Goal: Transaction & Acquisition: Download file/media

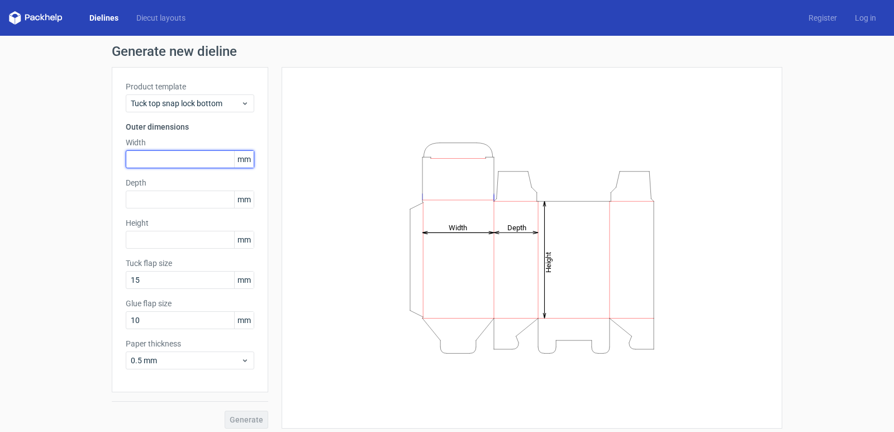
click at [201, 159] on input "text" at bounding box center [190, 159] width 129 height 18
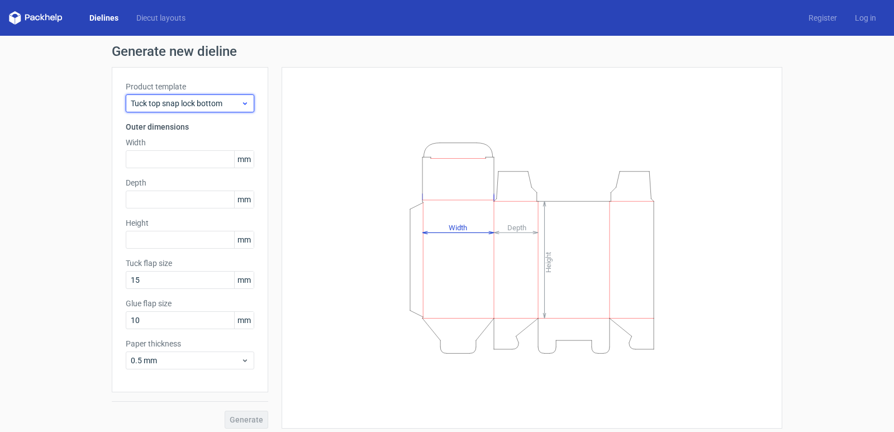
click at [243, 104] on icon at bounding box center [245, 103] width 8 height 9
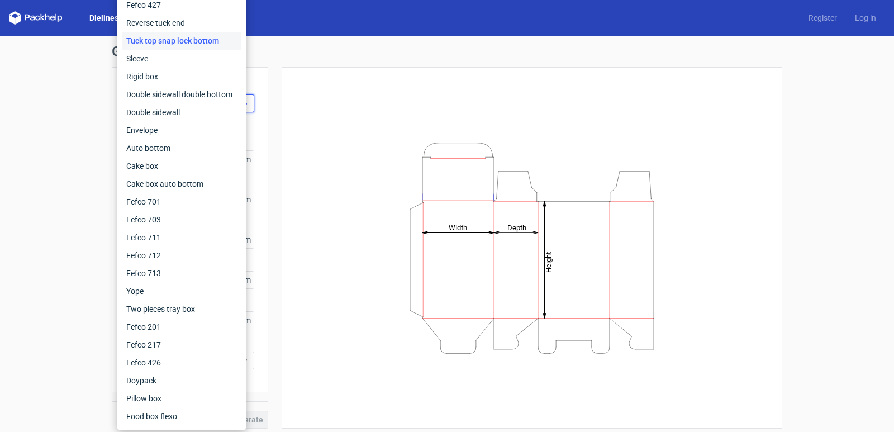
click at [243, 104] on div "Fefco 427 Reverse tuck end Tuck top snap lock bottom Sleeve Rigid box Double si…" at bounding box center [181, 211] width 129 height 438
click at [268, 104] on div "Height Depth Width" at bounding box center [525, 248] width 514 height 362
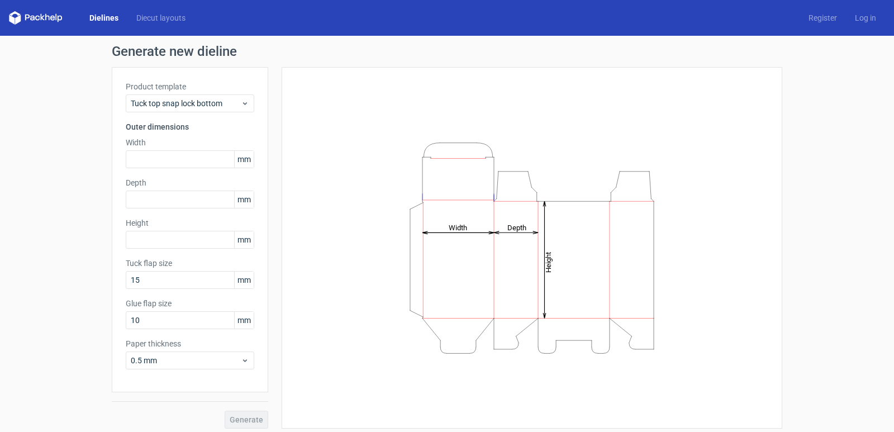
click at [242, 159] on span "mm" at bounding box center [244, 159] width 20 height 17
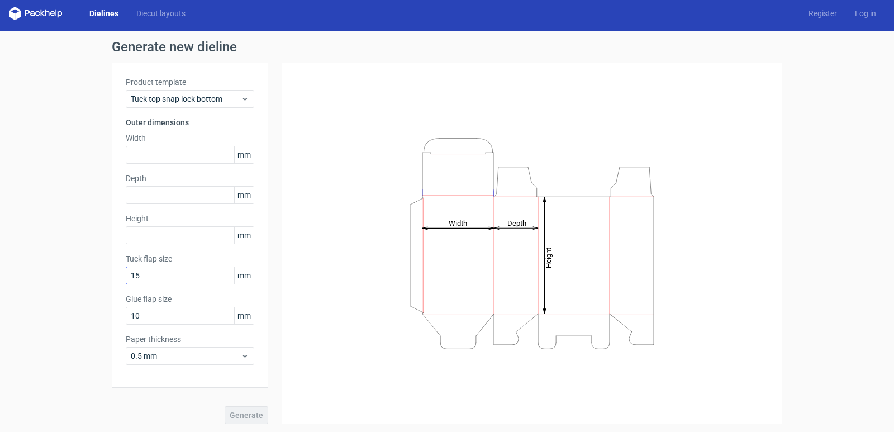
scroll to position [6, 0]
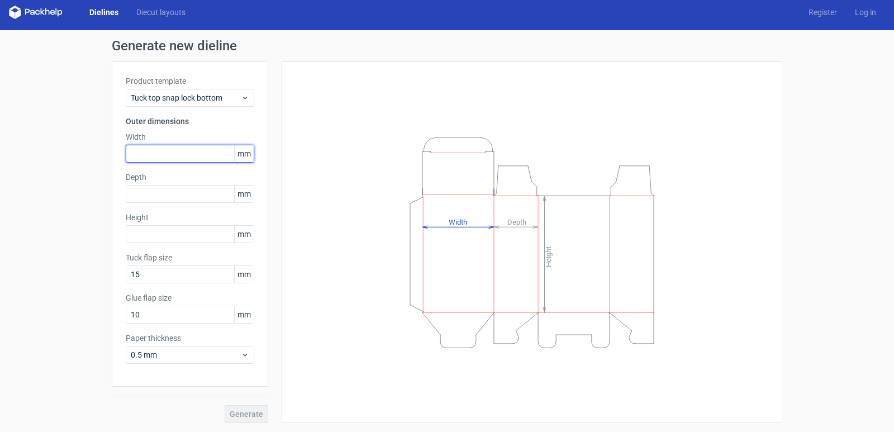
click at [205, 154] on input "text" at bounding box center [190, 154] width 129 height 18
click at [178, 153] on input "text" at bounding box center [190, 154] width 129 height 18
paste input "14605"
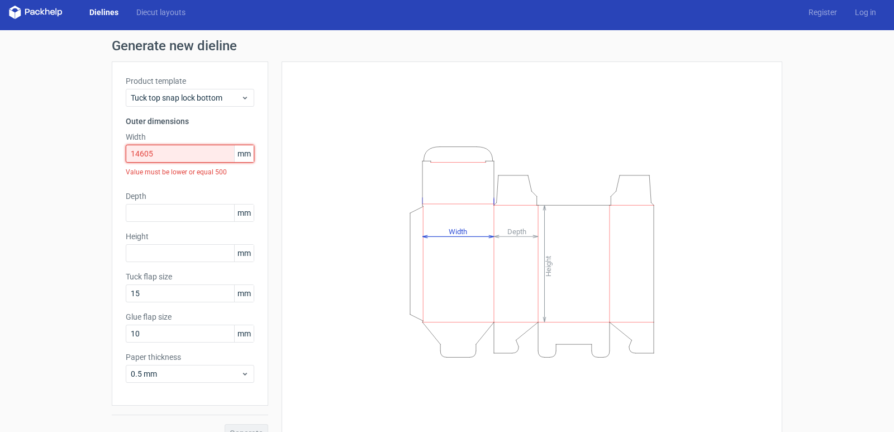
drag, startPoint x: 178, startPoint y: 153, endPoint x: 101, endPoint y: 155, distance: 76.6
click at [101, 155] on div "Generate new dieline Product template Tuck top snap lock bottom Outer dimension…" at bounding box center [447, 240] width 894 height 421
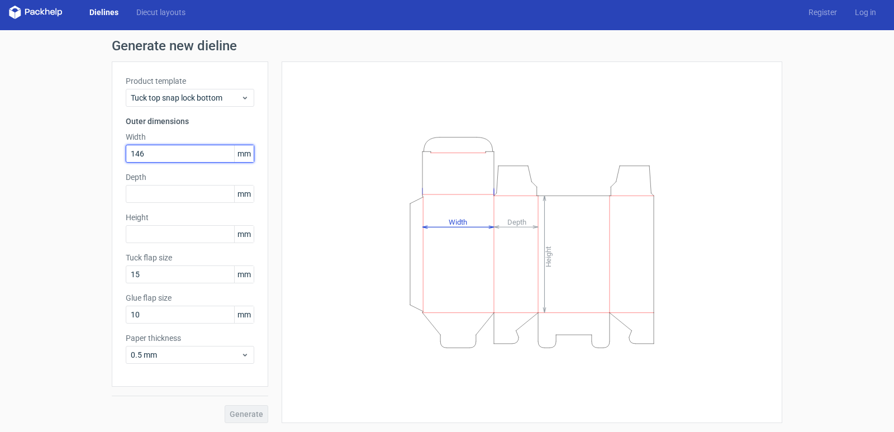
type input "146"
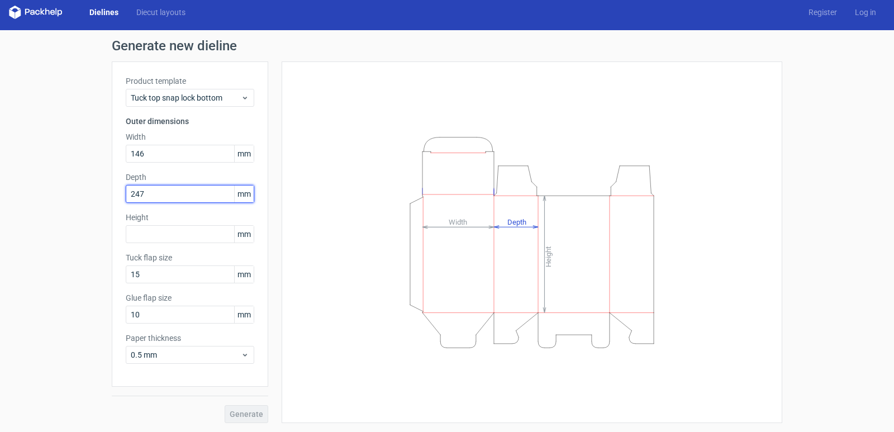
drag, startPoint x: 192, startPoint y: 191, endPoint x: 93, endPoint y: 192, distance: 98.4
click at [93, 192] on div "Generate new dieline Product template Tuck top snap lock bottom Outer dimension…" at bounding box center [447, 231] width 894 height 402
type input "82"
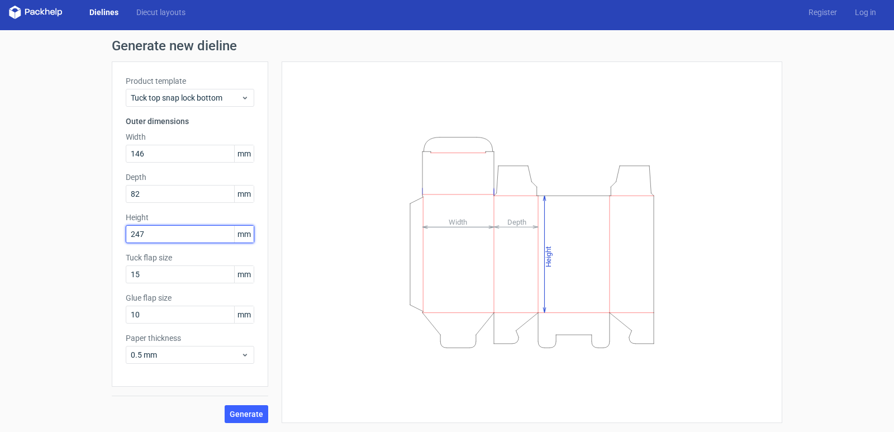
type input "247"
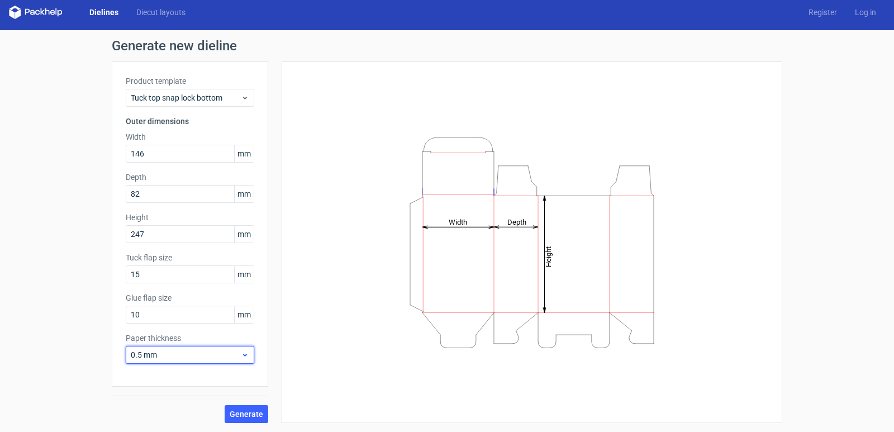
click at [193, 355] on span "0.5 mm" at bounding box center [186, 354] width 110 height 11
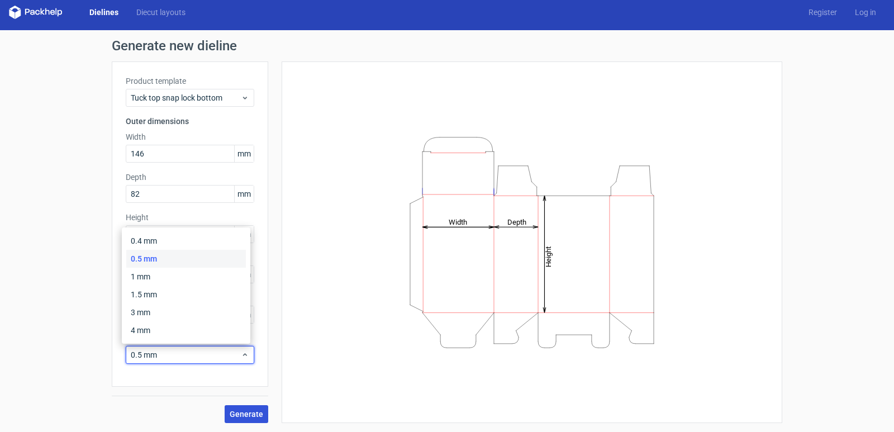
click at [254, 415] on span "Generate" at bounding box center [247, 414] width 34 height 8
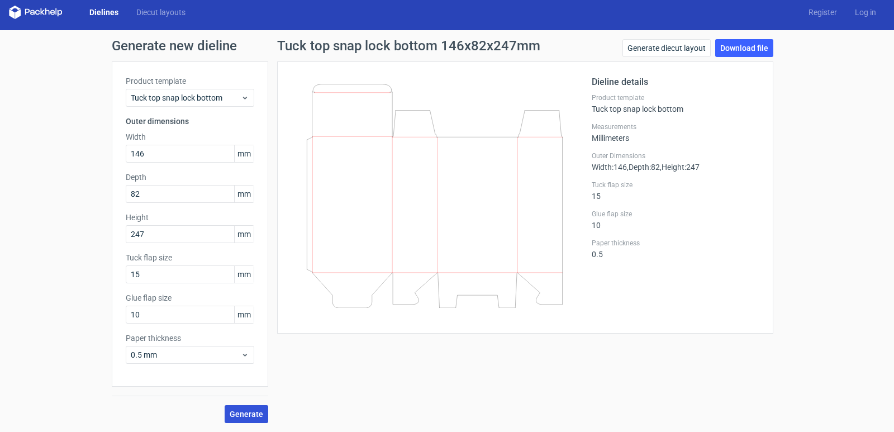
click at [238, 409] on button "Generate" at bounding box center [247, 414] width 44 height 18
click at [722, 49] on link "Download file" at bounding box center [745, 48] width 58 height 18
